Goal: Transaction & Acquisition: Purchase product/service

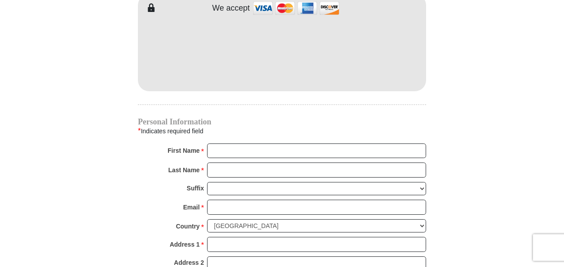
scroll to position [798, 0]
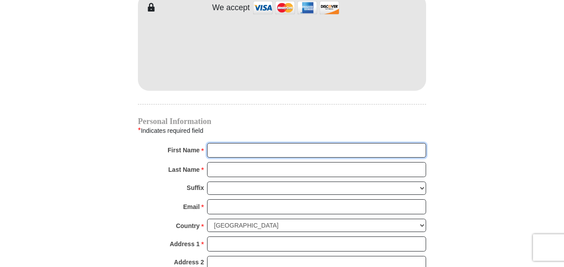
click at [212, 143] on input "First Name *" at bounding box center [316, 150] width 219 height 15
type input "Reid & Andrea"
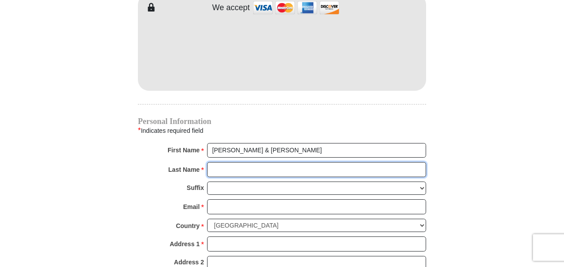
click at [218, 162] on input "Last Name *" at bounding box center [316, 169] width 219 height 15
type input "Stout"
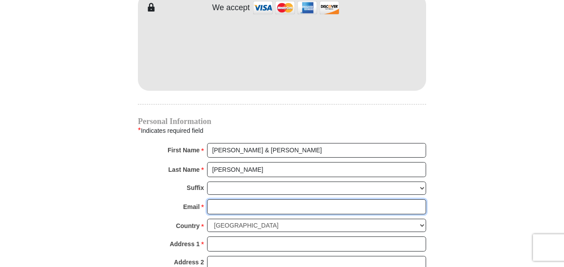
click at [215, 200] on input "Email *" at bounding box center [316, 207] width 219 height 15
type input "stoutaviator@yahoo.com"
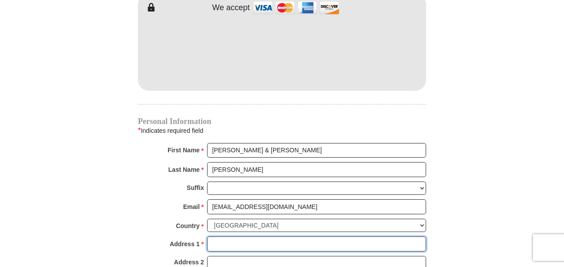
type input "1296 Viento Oaks Ln"
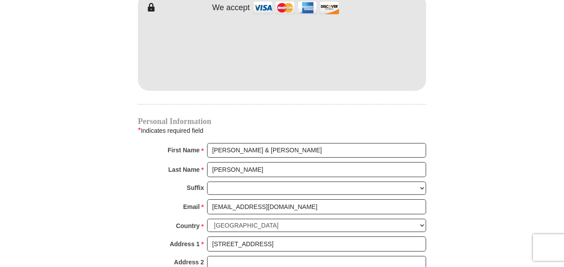
type input "Fort Worth"
select select "TX"
type input "76135-9056"
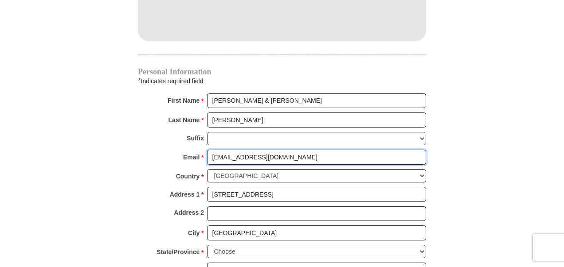
scroll to position [887, 0]
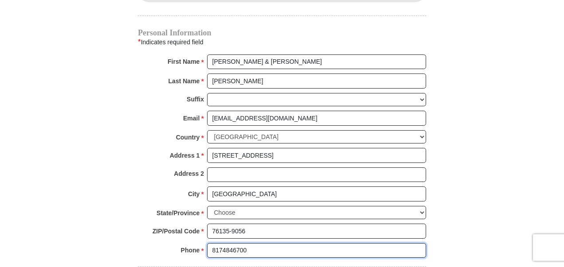
click at [259, 243] on input "8174846700" at bounding box center [316, 250] width 219 height 15
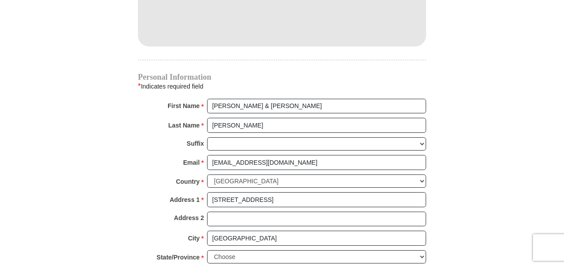
scroll to position [621, 0]
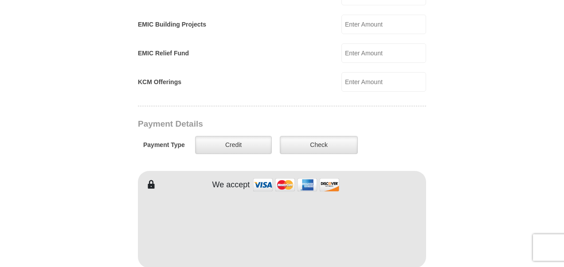
type input "817-484-6700"
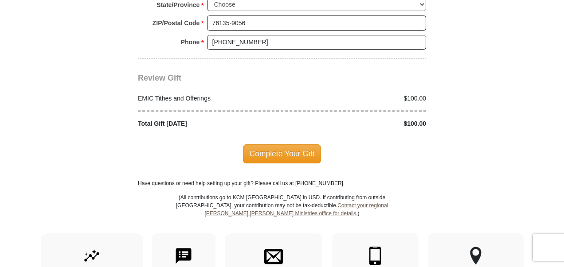
scroll to position [1109, 0]
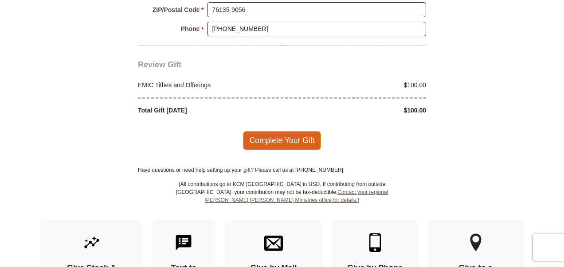
click at [280, 131] on span "Complete Your Gift" at bounding box center [282, 140] width 78 height 19
